Goal: Task Accomplishment & Management: Use online tool/utility

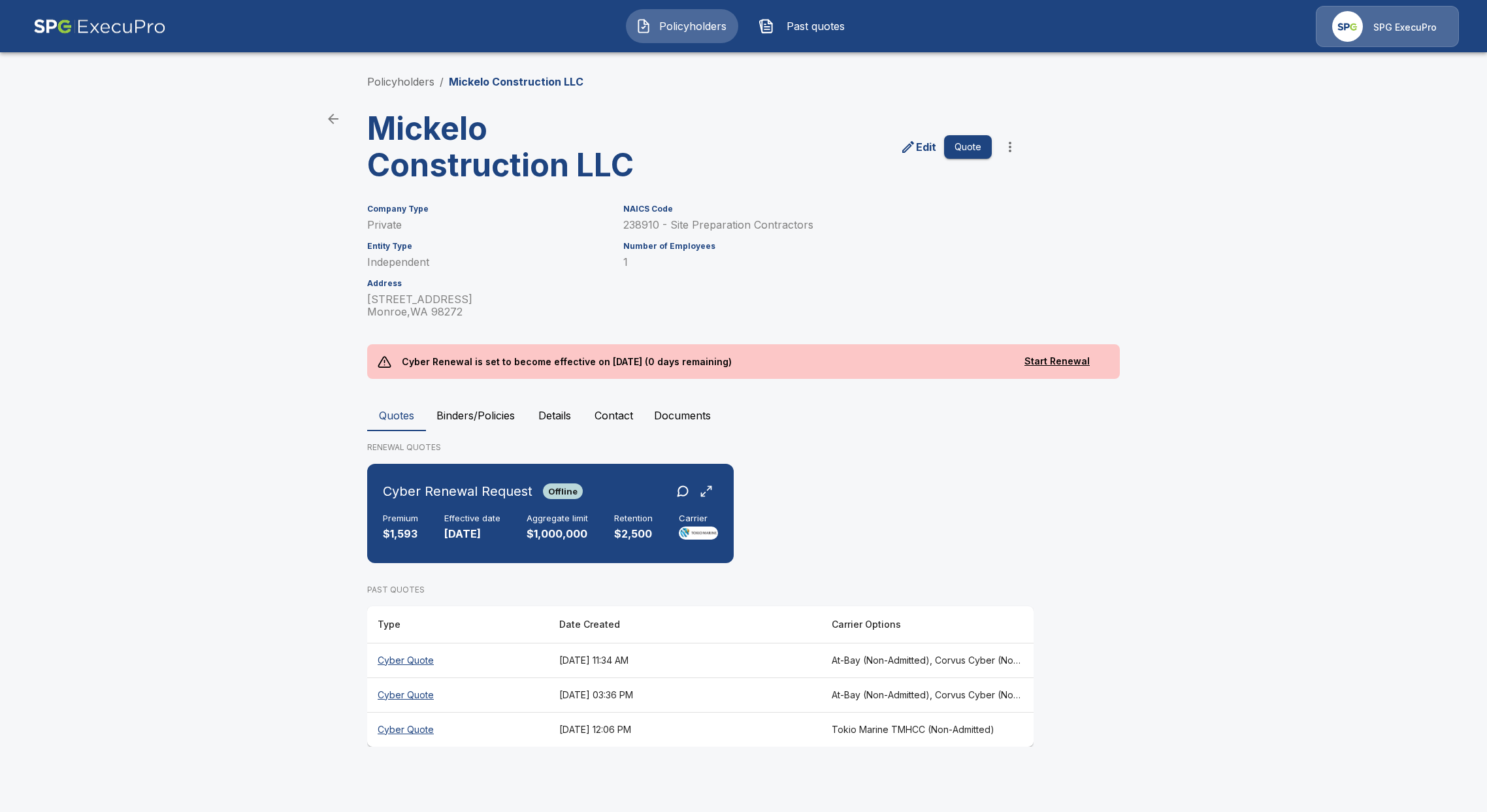
click at [650, 24] on img "button" at bounding box center [643, 26] width 16 height 16
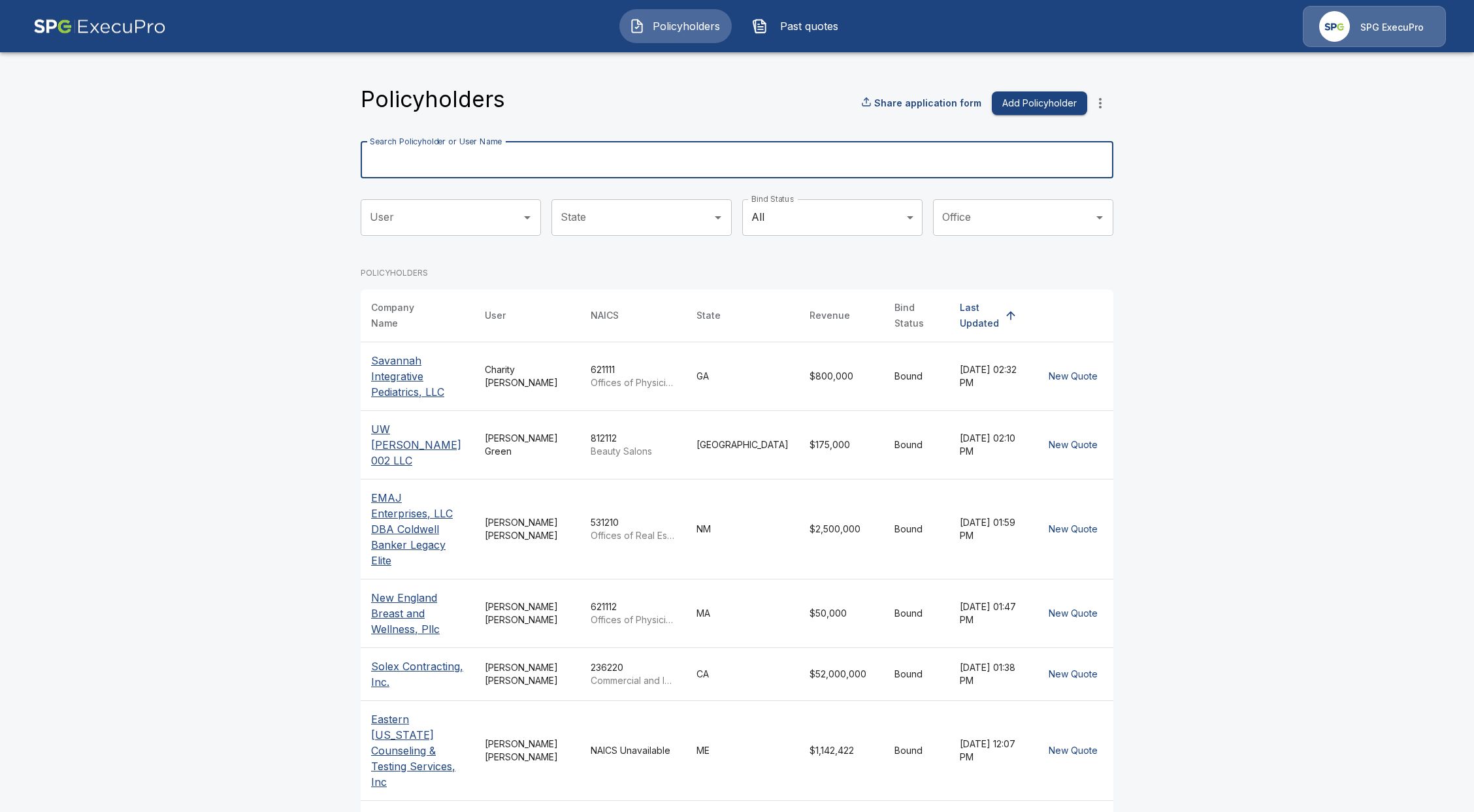
click at [513, 142] on input "Search Policyholder or User Name" at bounding box center [730, 160] width 739 height 37
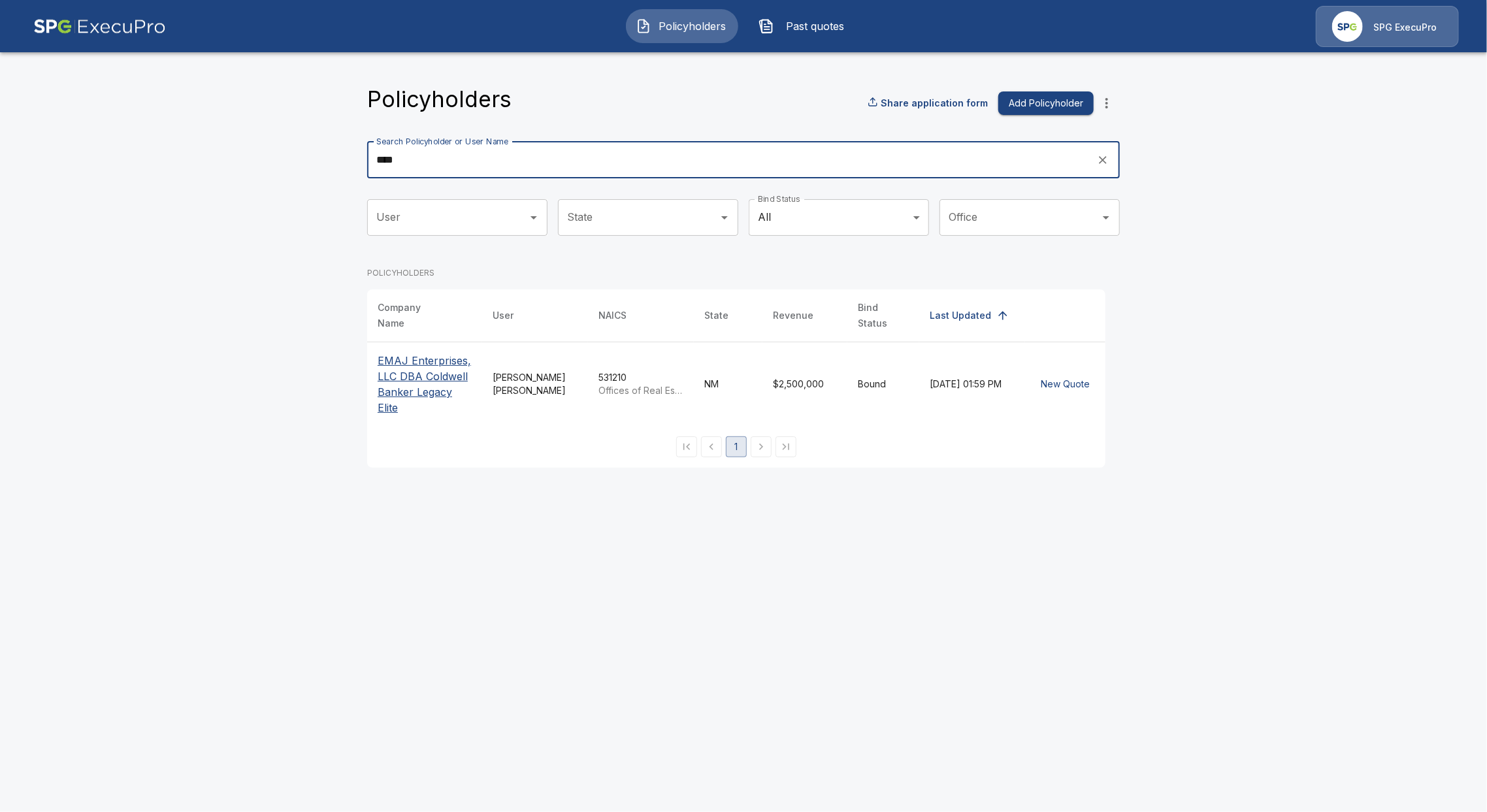
type input "****"
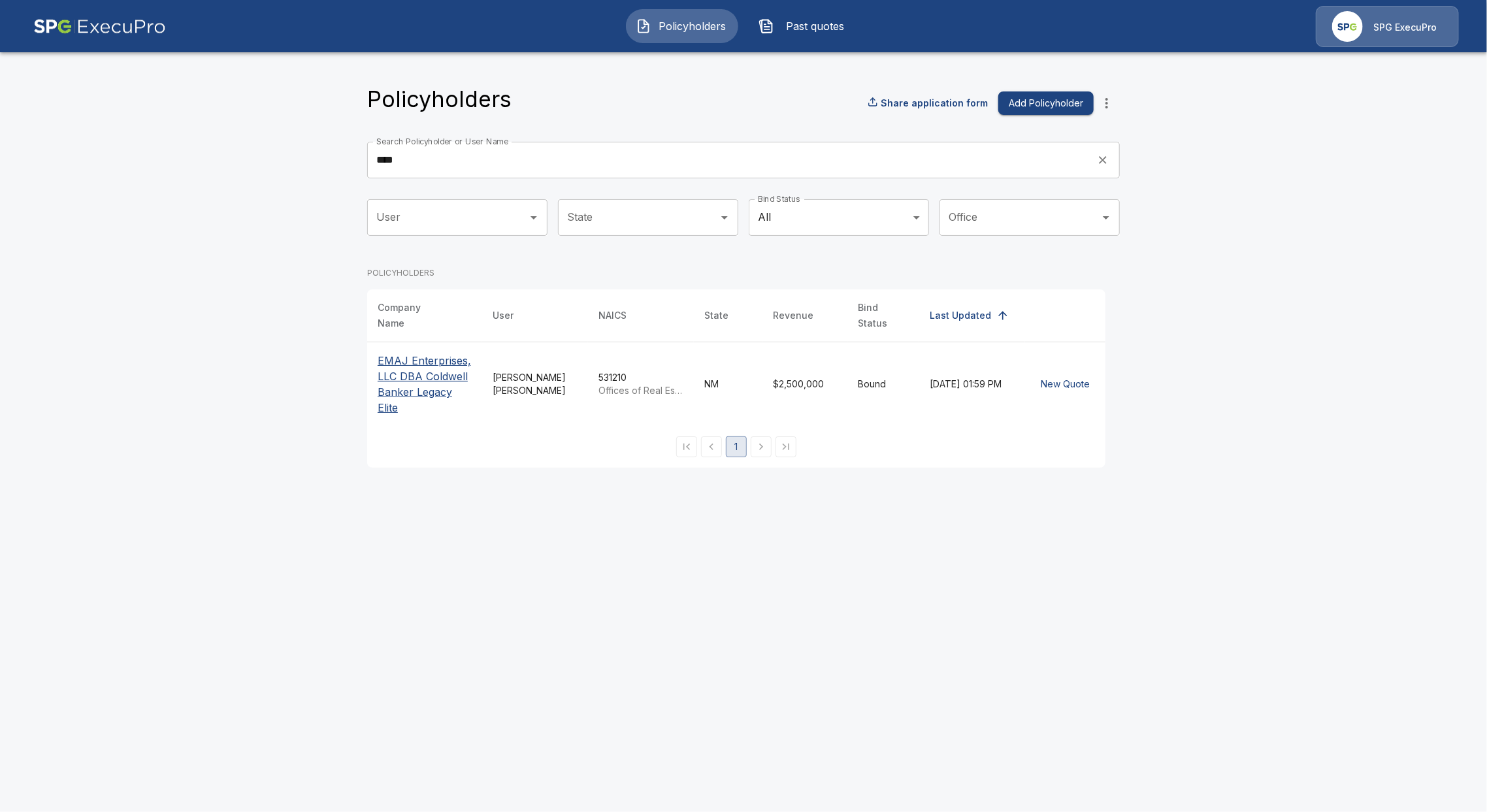
click at [450, 369] on p "EMAJ Enterprises, LLC DBA Coldwell Banker Legacy Elite" at bounding box center [425, 384] width 94 height 62
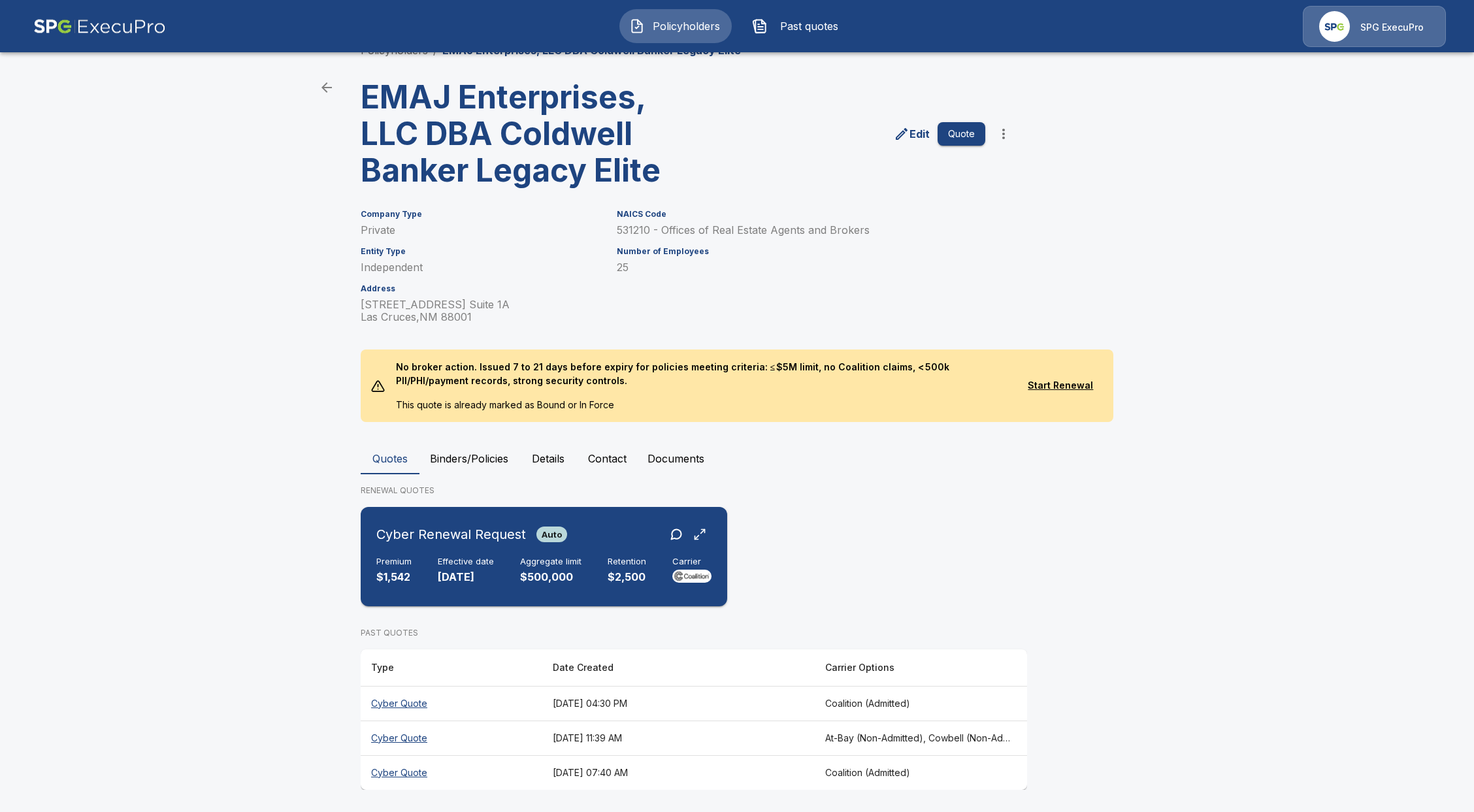
scroll to position [33, 0]
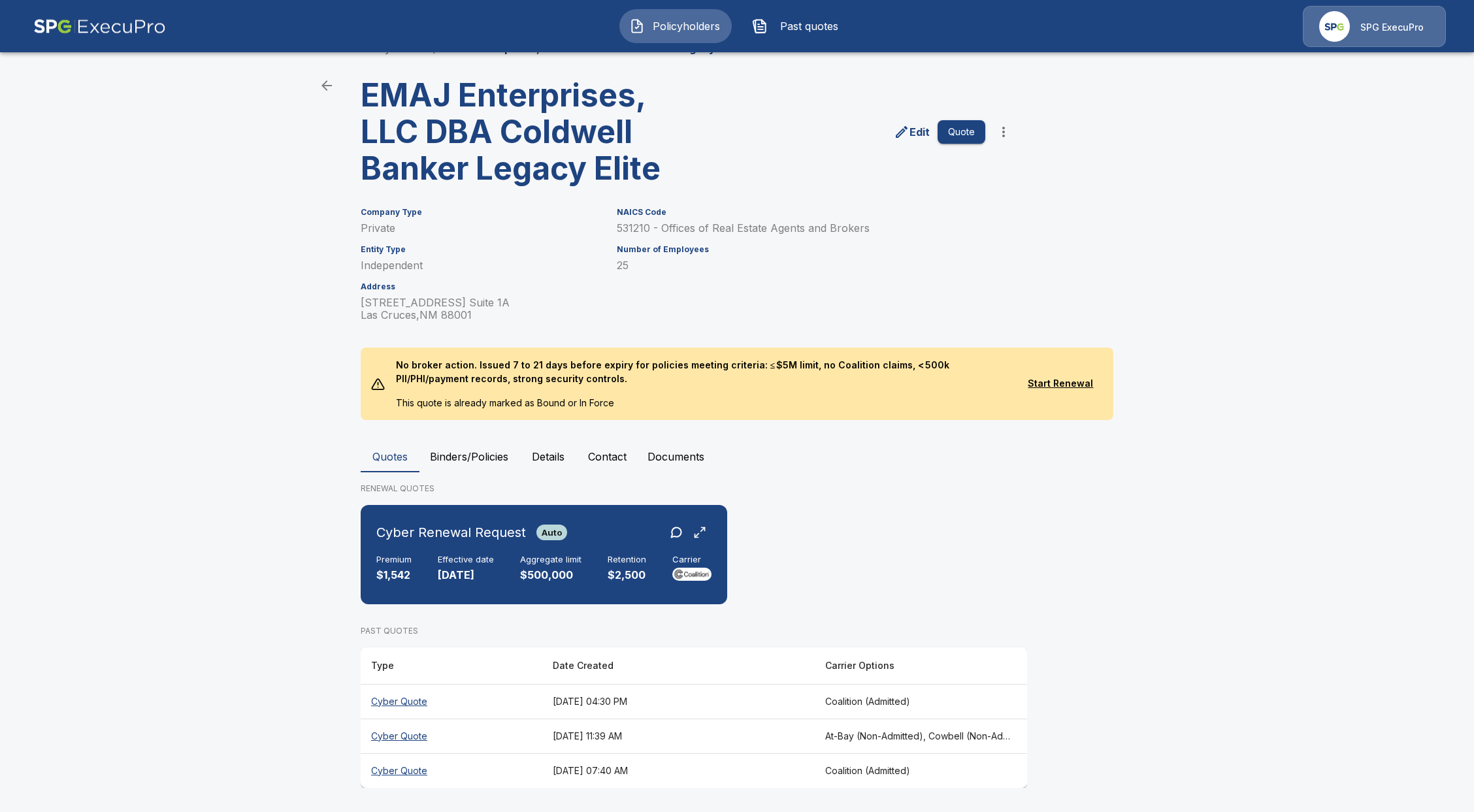
click at [428, 711] on th "Cyber Quote" at bounding box center [452, 701] width 182 height 35
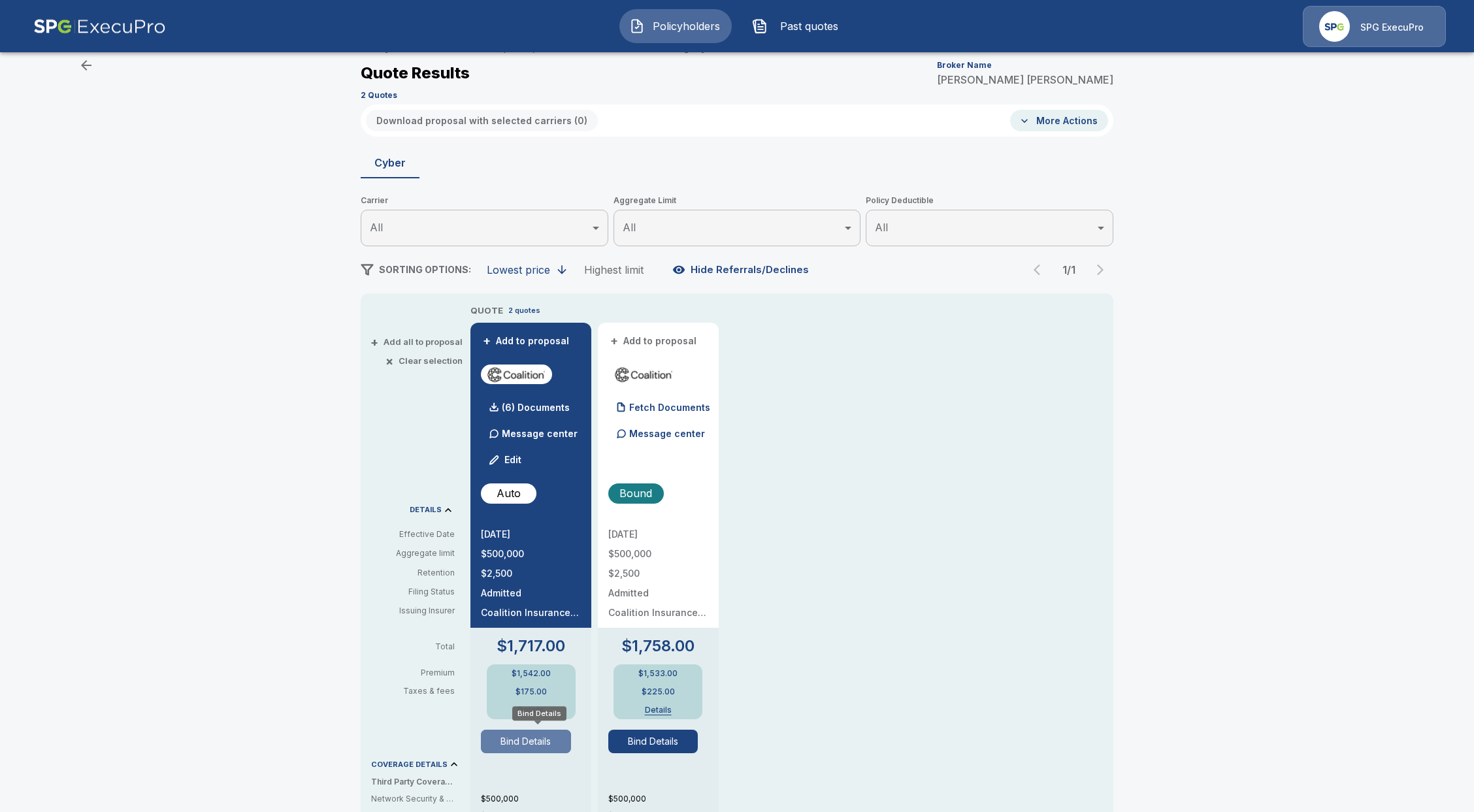
click at [518, 740] on button "Bind Details" at bounding box center [526, 741] width 90 height 24
